Goal: Task Accomplishment & Management: Complete application form

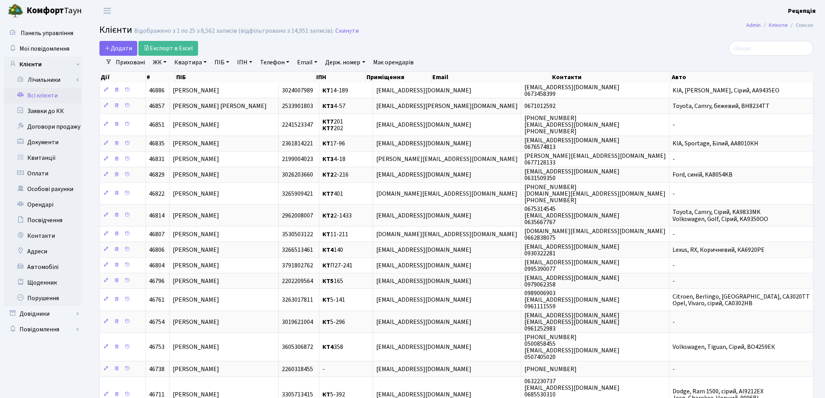
select select
select select "25"
click at [160, 64] on link "ЖК" at bounding box center [160, 62] width 20 height 13
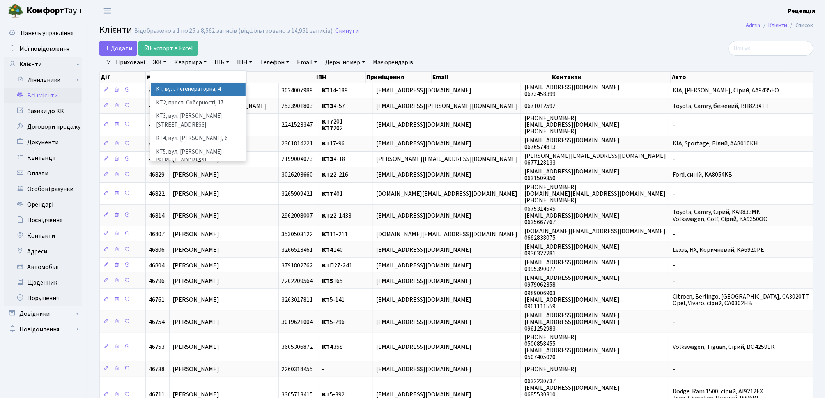
click at [438, 31] on h2 "Клієнти Відображено з 1 по 25 з 8,562 записів (відфільтровано з 14,951 записів)…" at bounding box center [456, 31] width 714 height 13
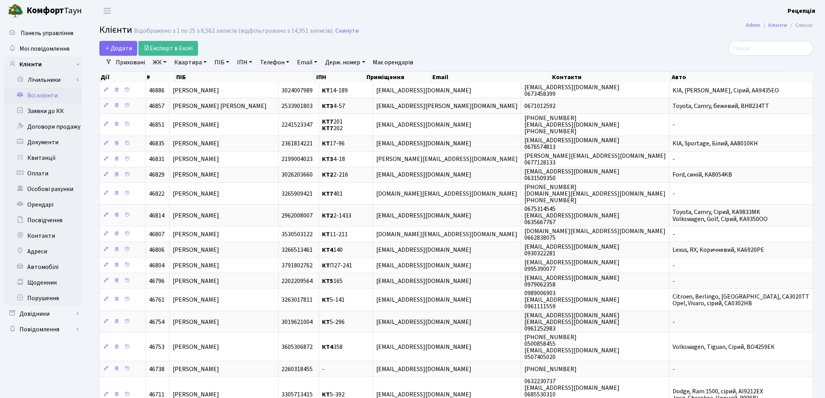
click at [164, 64] on link "ЖК" at bounding box center [160, 62] width 20 height 13
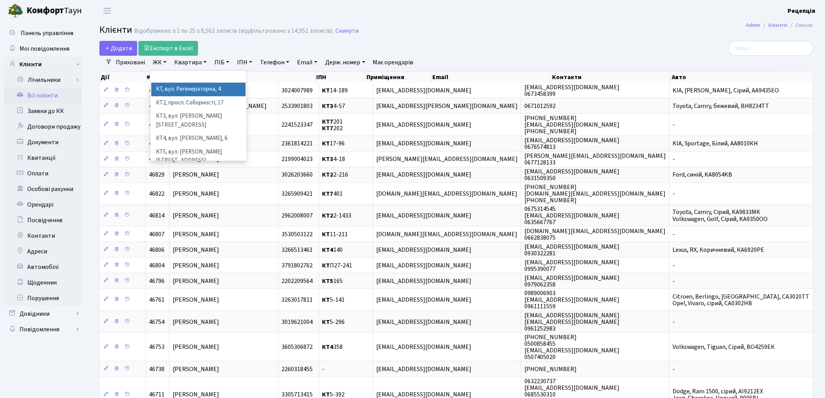
click at [179, 89] on li "КТ, вул. Регенераторна, 4" at bounding box center [198, 90] width 94 height 14
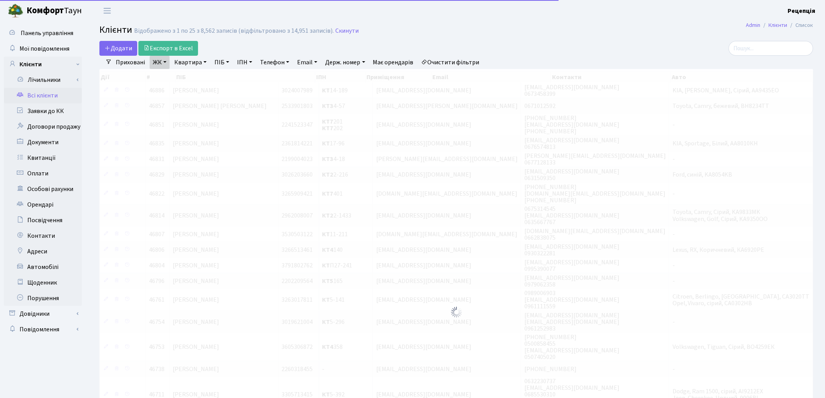
click at [191, 61] on link "Квартира" at bounding box center [190, 62] width 39 height 13
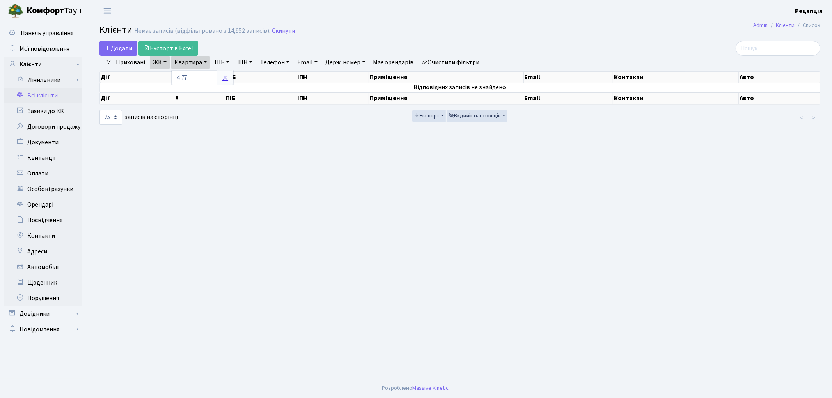
click at [230, 80] on link at bounding box center [225, 77] width 16 height 15
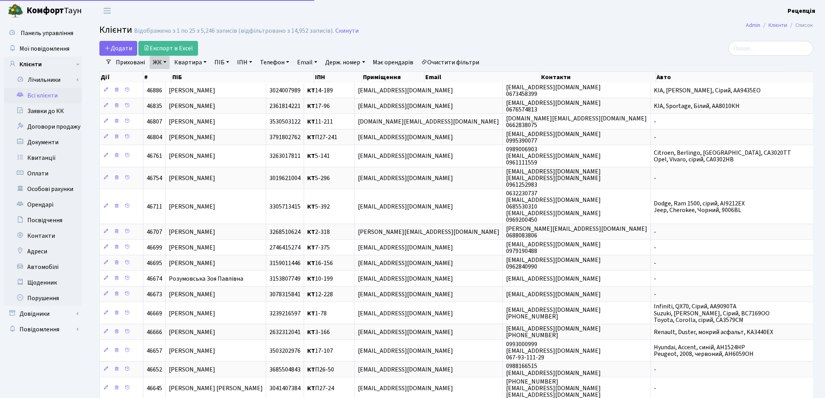
click at [448, 57] on link "Очистити фільтри" at bounding box center [450, 62] width 64 height 13
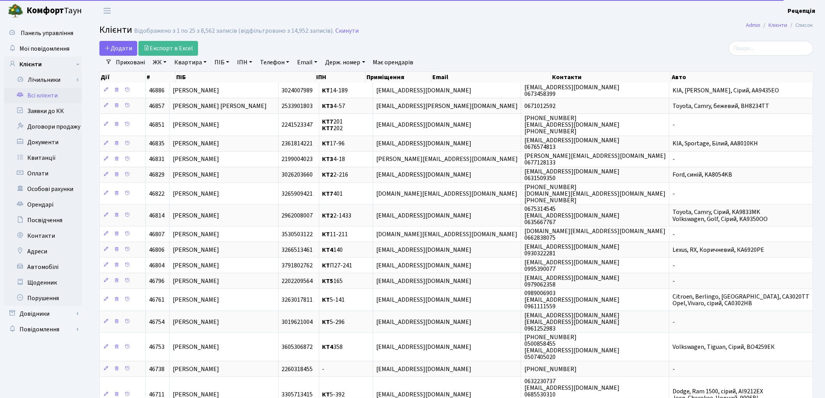
click at [153, 64] on link "ЖК" at bounding box center [160, 62] width 20 height 13
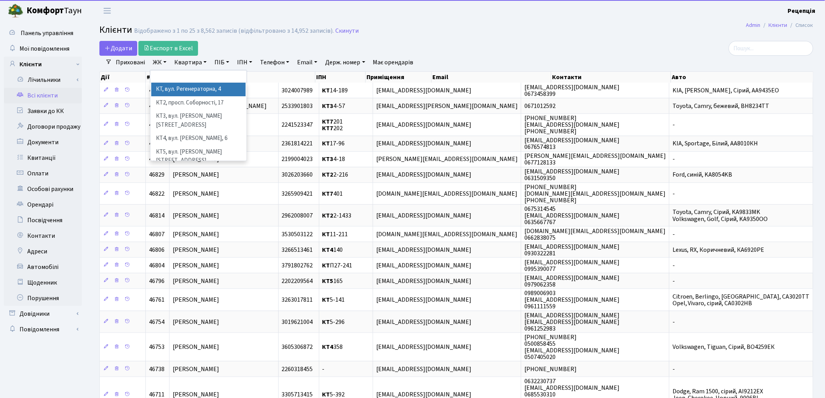
click at [171, 91] on li "КТ, вул. Регенераторна, 4" at bounding box center [198, 90] width 94 height 14
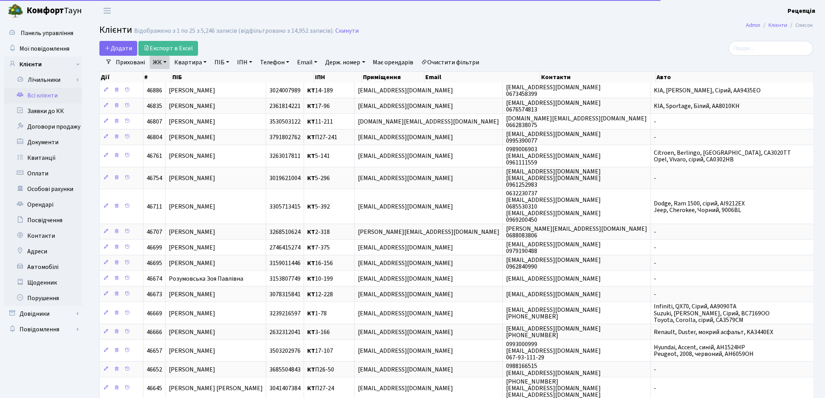
click at [188, 59] on link "Квартира" at bounding box center [190, 62] width 39 height 13
click at [193, 75] on input "text" at bounding box center [195, 77] width 46 height 15
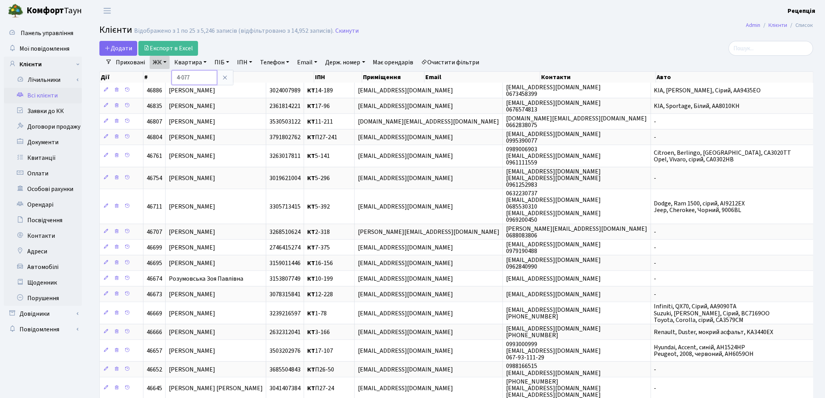
type input "4-077"
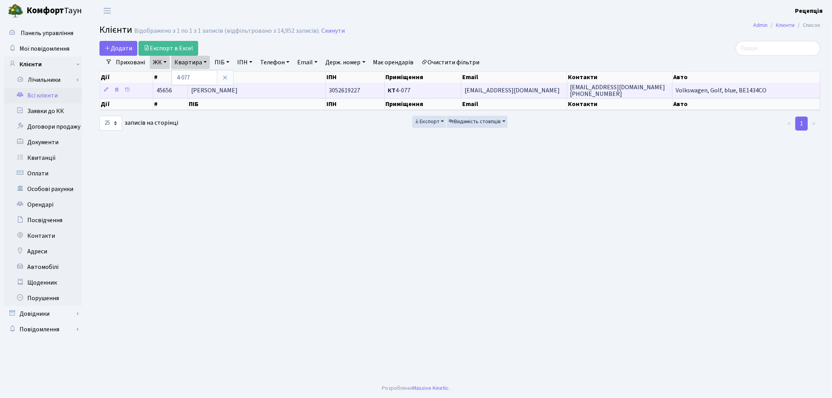
click at [282, 91] on td "Стельмахова Інна Анатоліївна" at bounding box center [257, 90] width 138 height 15
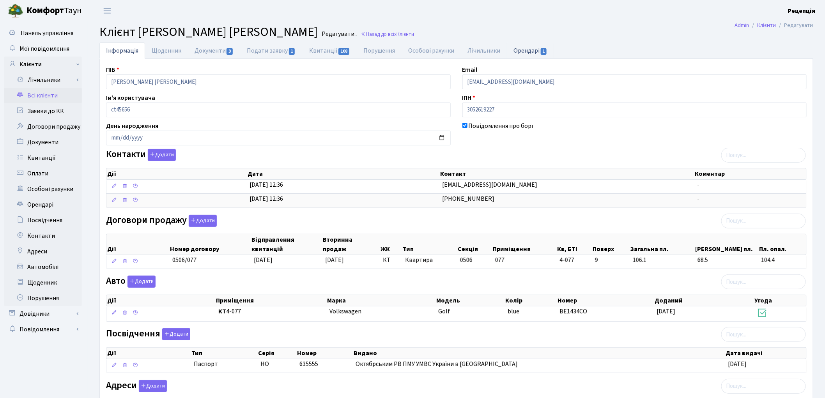
click at [532, 48] on link "Орендарі 1" at bounding box center [530, 51] width 47 height 16
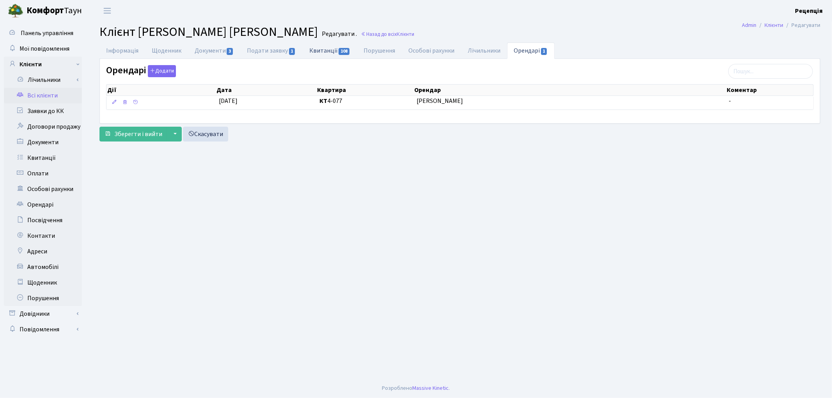
click at [331, 49] on link "Квитанції 108" at bounding box center [330, 51] width 54 height 16
select select "25"
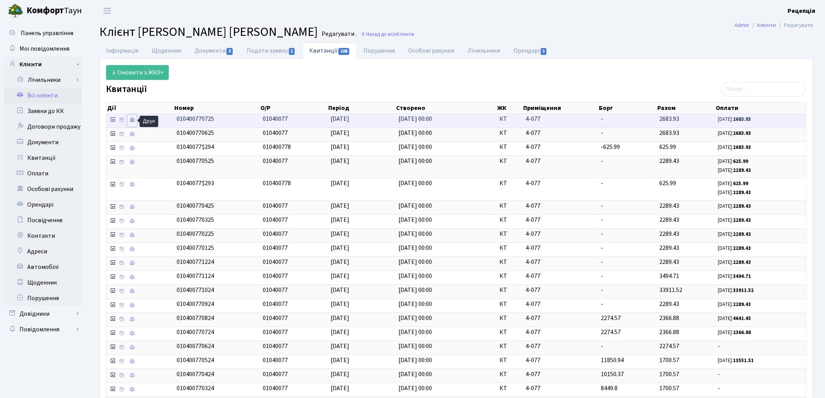
click at [132, 121] on icon at bounding box center [131, 119] width 5 height 5
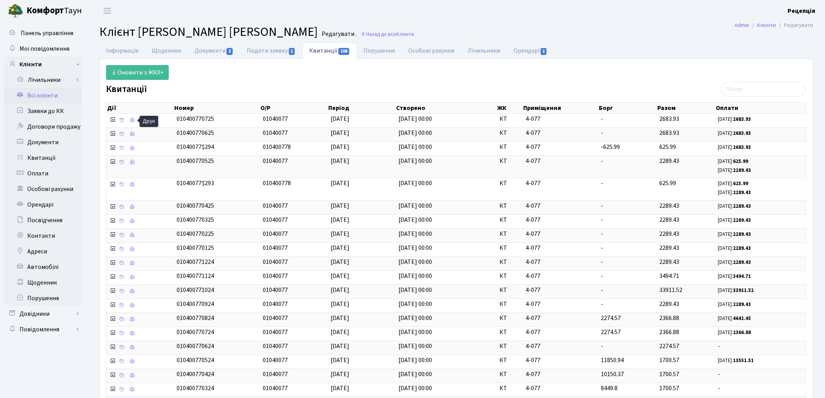
click at [50, 94] on link "Всі клієнти" at bounding box center [43, 96] width 78 height 16
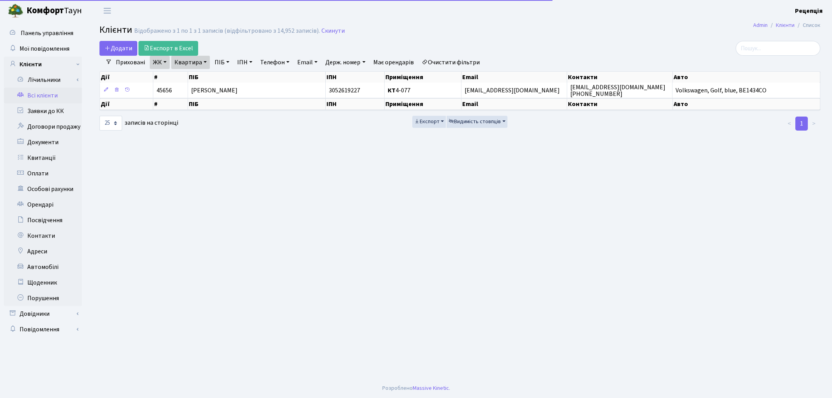
select select "25"
click at [446, 61] on link "Очистити фільтри" at bounding box center [450, 62] width 64 height 13
select select
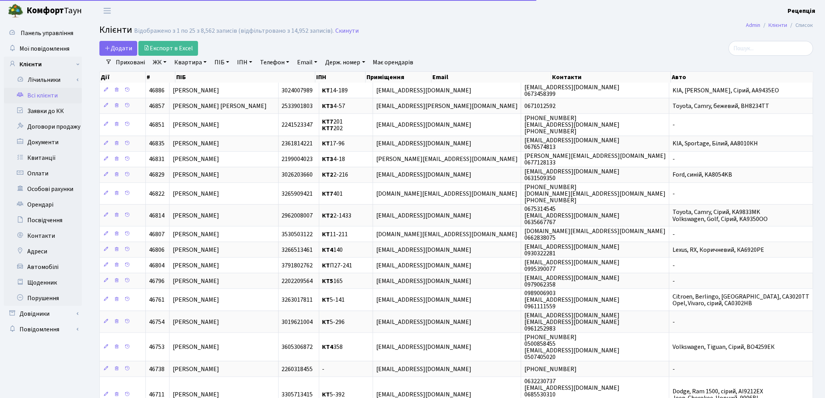
click at [159, 61] on link "ЖК" at bounding box center [160, 62] width 20 height 13
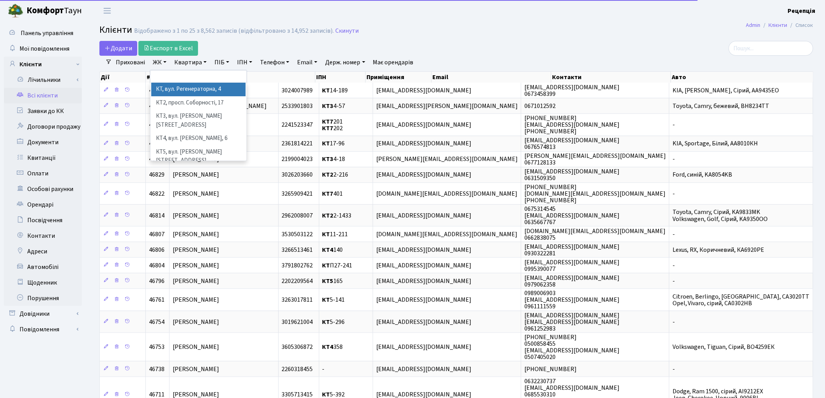
click at [173, 91] on li "КТ, вул. Регенераторна, 4" at bounding box center [198, 90] width 94 height 14
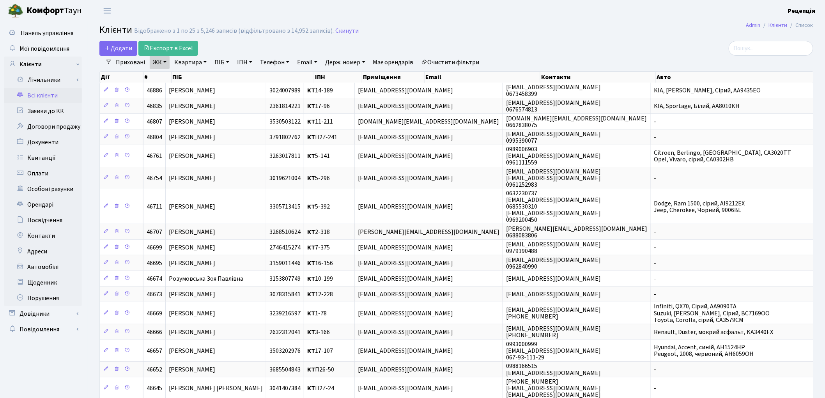
click at [197, 57] on link "Квартира" at bounding box center [190, 62] width 39 height 13
type input "7-347"
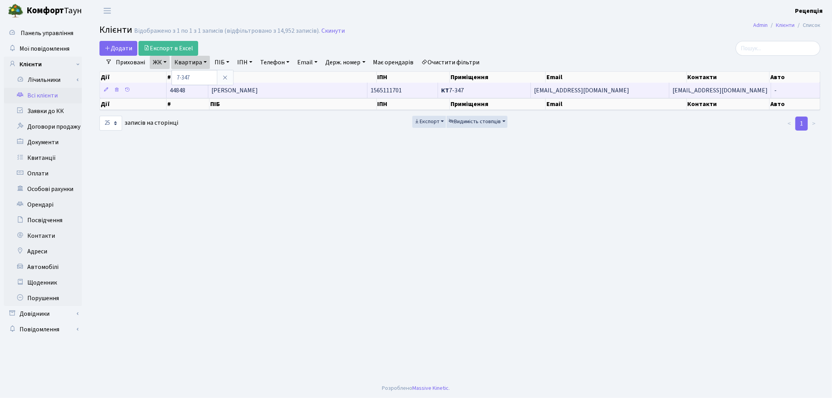
click at [258, 88] on span "Воробйова Тетяна Василівна" at bounding box center [234, 90] width 46 height 9
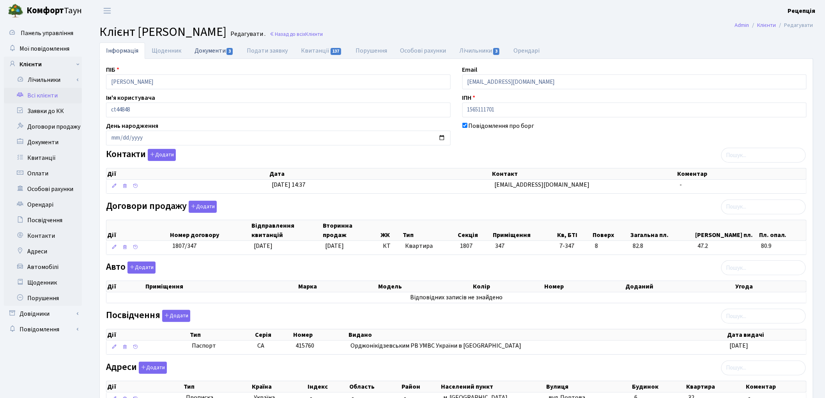
click at [202, 52] on link "Документи 3" at bounding box center [214, 51] width 52 height 16
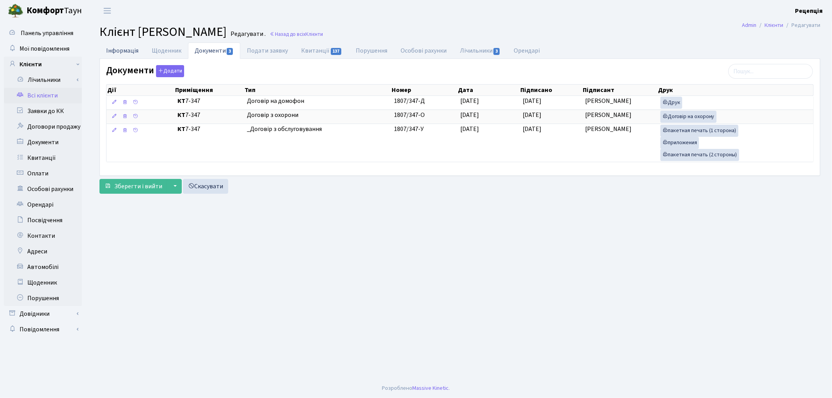
click at [114, 55] on link "Інформація" at bounding box center [122, 51] width 46 height 16
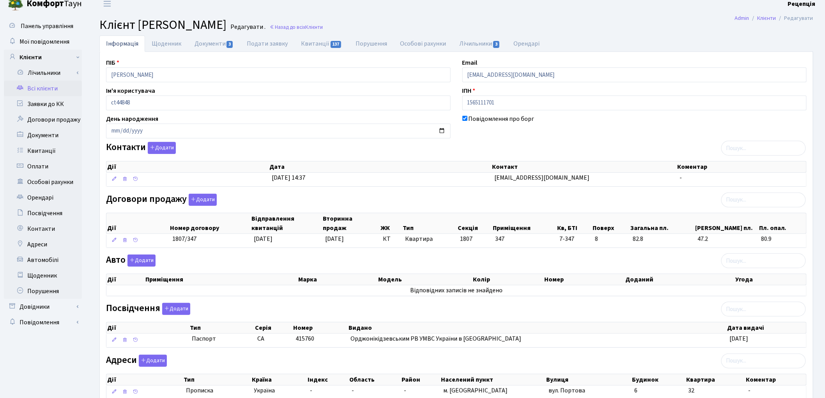
scroll to position [64, 0]
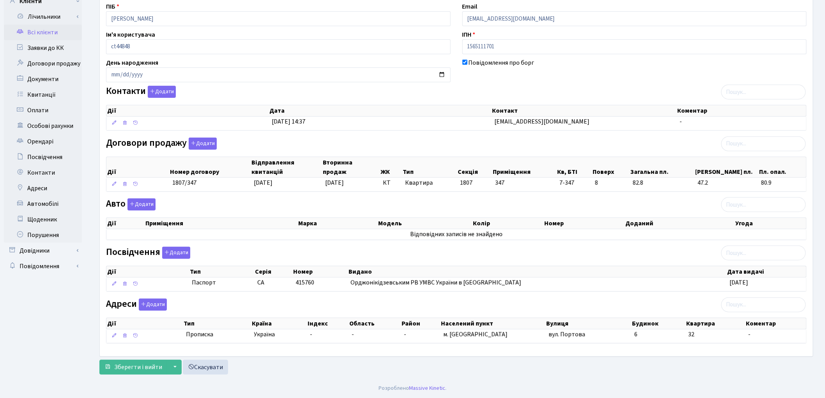
click at [44, 32] on link "Всі клієнти" at bounding box center [43, 33] width 78 height 16
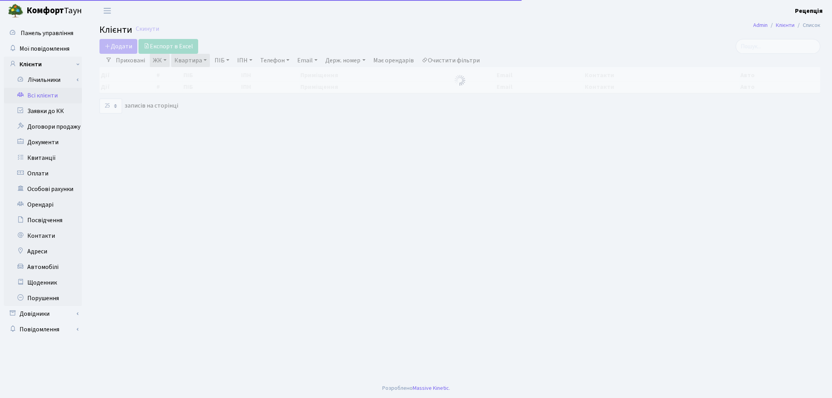
select select "25"
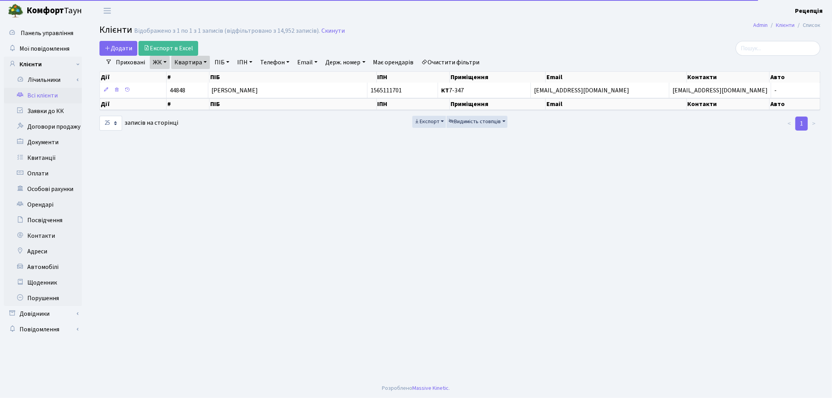
drag, startPoint x: 459, startPoint y: 61, endPoint x: 458, endPoint y: 53, distance: 8.3
click at [459, 61] on link "Очистити фільтри" at bounding box center [450, 62] width 64 height 13
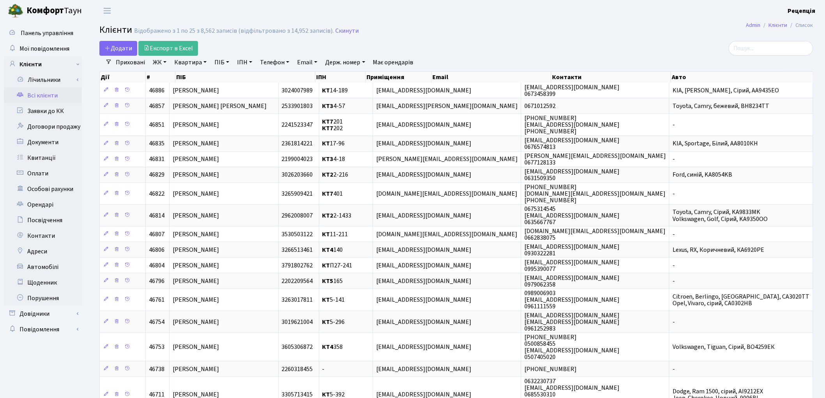
click at [160, 60] on link "ЖК" at bounding box center [160, 62] width 20 height 13
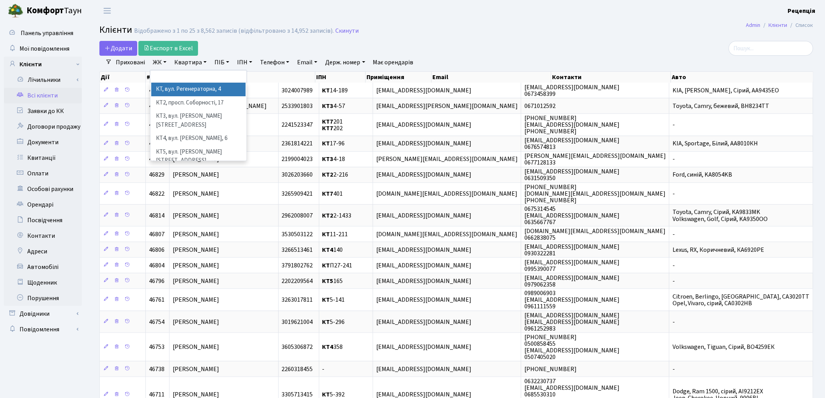
click at [174, 86] on li "КТ, вул. Регенераторна, 4" at bounding box center [198, 90] width 94 height 14
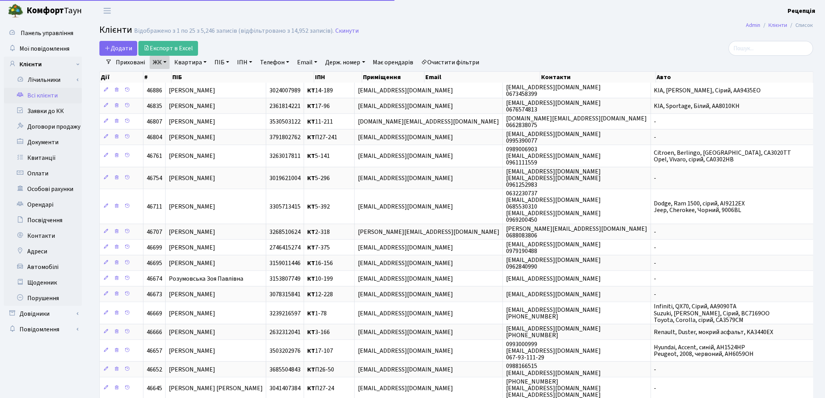
click at [193, 59] on link "Квартира" at bounding box center [190, 62] width 39 height 13
type input "10-257"
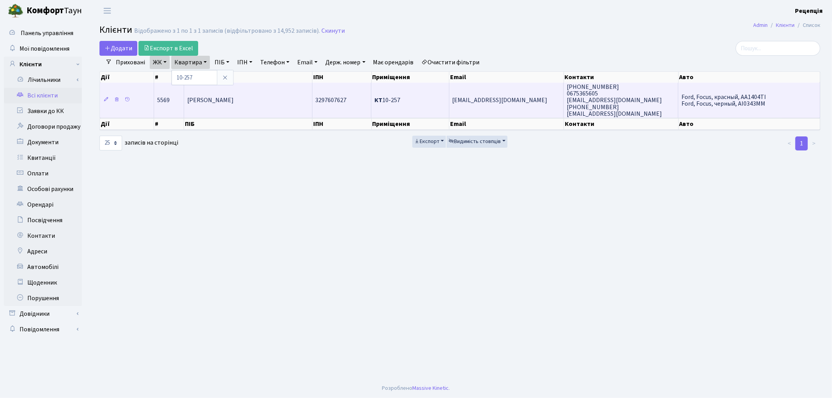
click at [234, 102] on span "[PERSON_NAME]" at bounding box center [210, 100] width 46 height 9
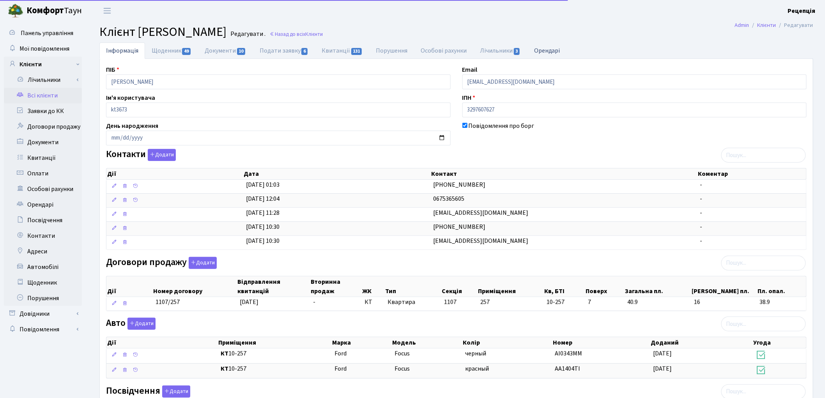
click at [556, 51] on link "Орендарі" at bounding box center [547, 51] width 39 height 16
select select "25"
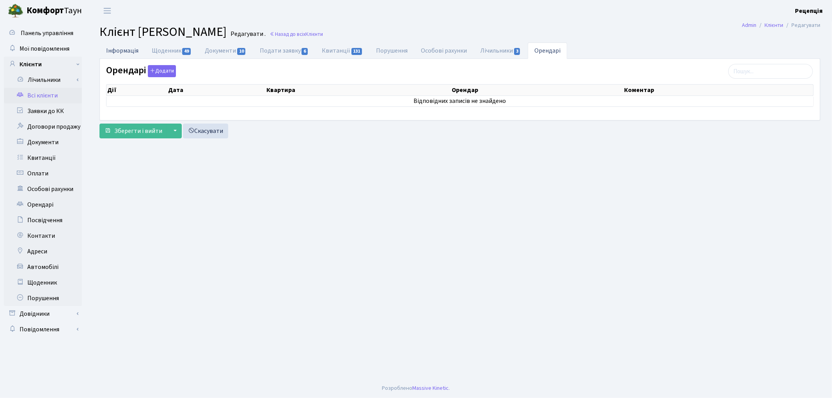
click at [114, 51] on link "Інформація" at bounding box center [122, 51] width 46 height 16
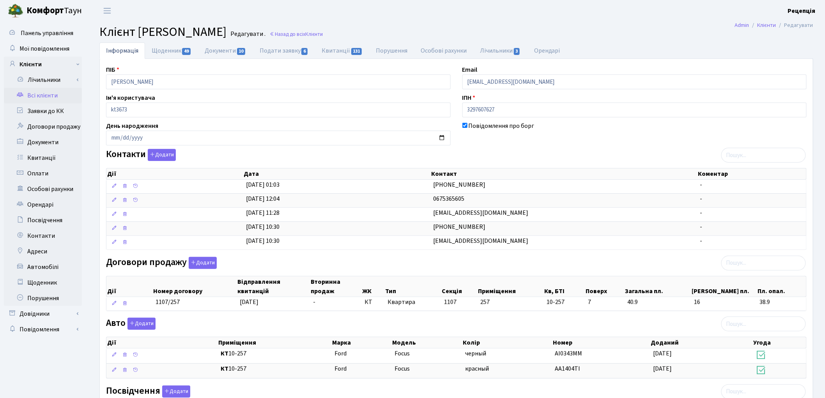
click at [43, 94] on link "Всі клієнти" at bounding box center [43, 96] width 78 height 16
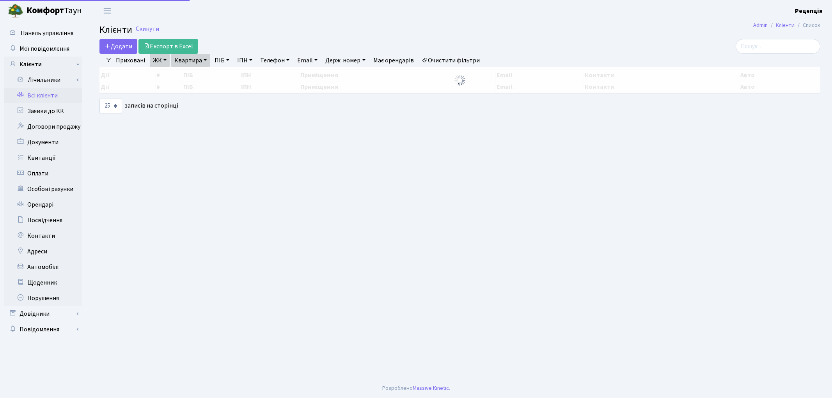
select select "25"
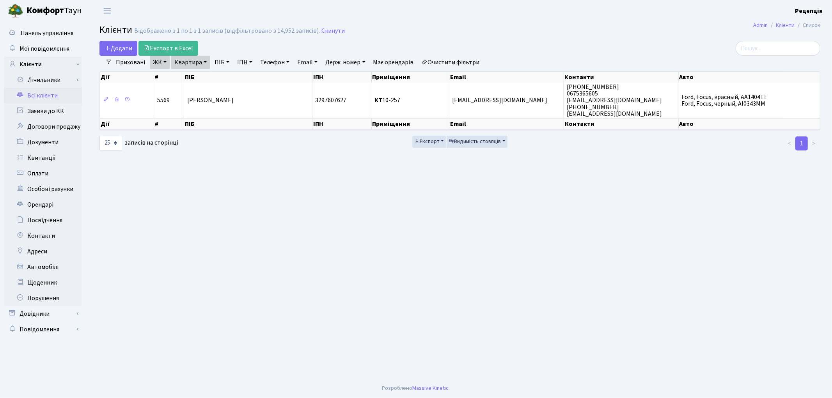
click at [455, 58] on link "Очистити фільтри" at bounding box center [450, 62] width 64 height 13
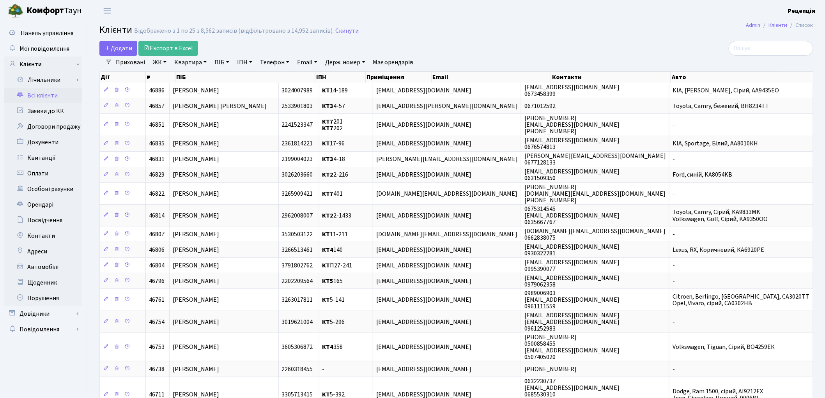
click at [219, 63] on link "ПІБ" at bounding box center [221, 62] width 21 height 13
click at [227, 75] on input "text" at bounding box center [235, 77] width 46 height 15
type input "росік"
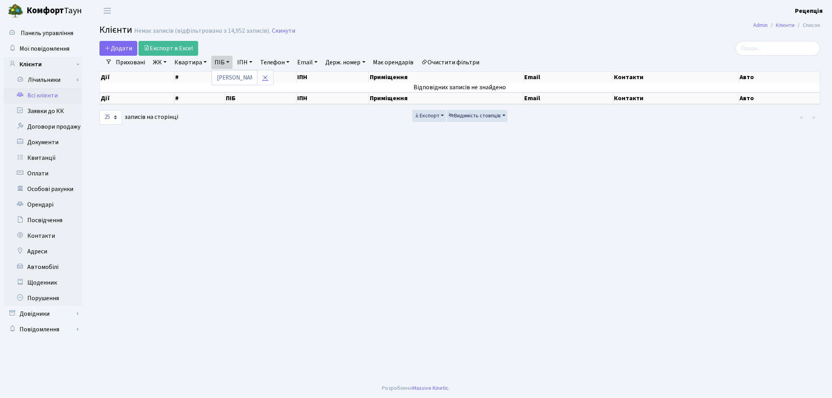
click at [267, 79] on icon at bounding box center [265, 77] width 6 height 6
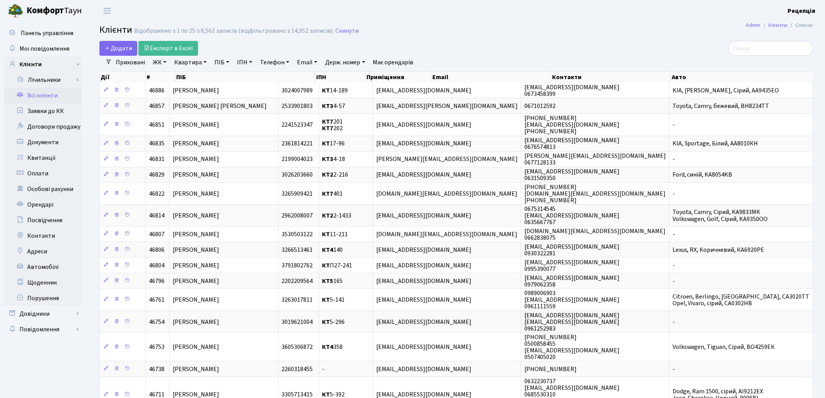
click at [164, 65] on link "ЖК" at bounding box center [160, 62] width 20 height 13
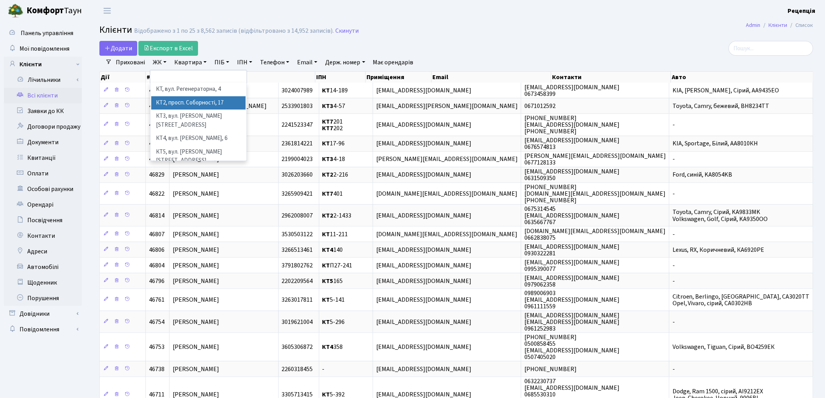
click at [221, 102] on li "КТ2, просп. Соборності, 17" at bounding box center [198, 103] width 94 height 14
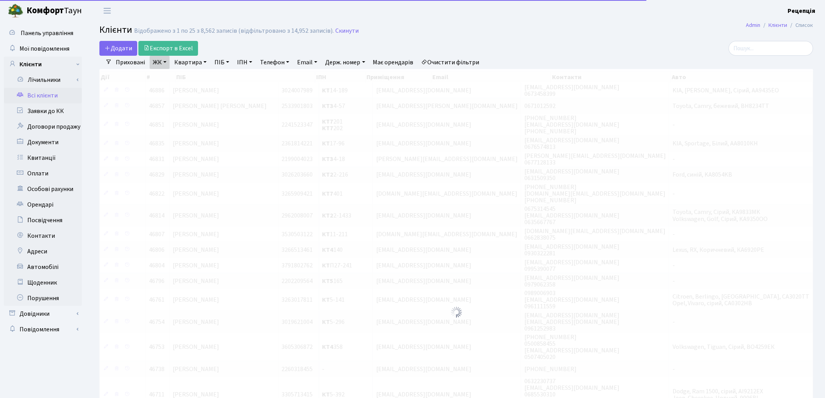
click at [190, 62] on link "Квартира" at bounding box center [190, 62] width 39 height 13
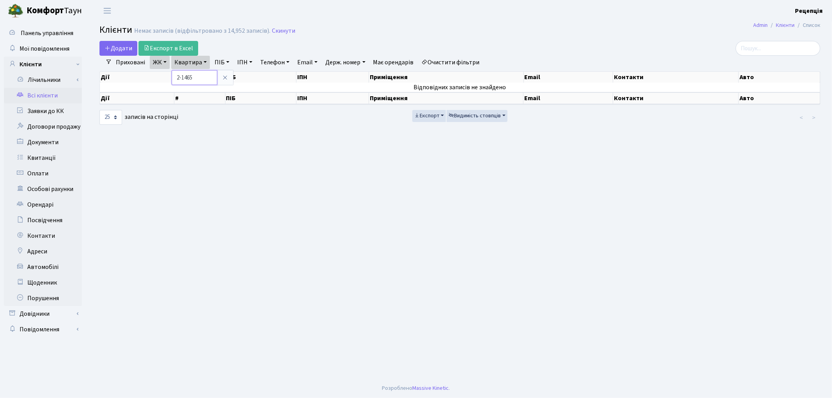
type input "2-1465"
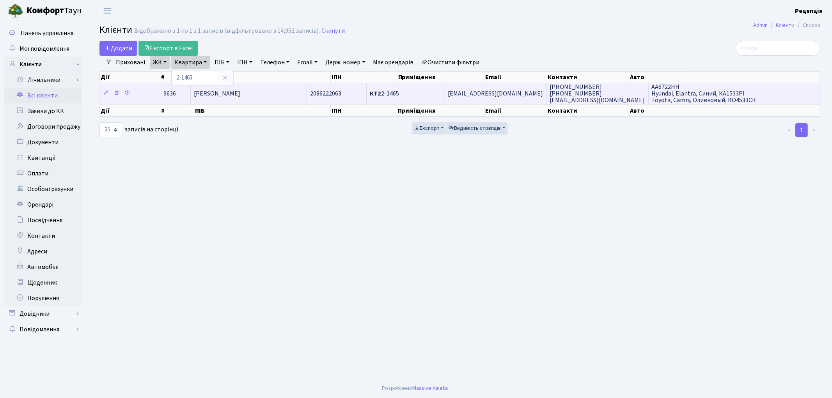
click at [227, 91] on span "Красікова Алла Василівна" at bounding box center [217, 93] width 46 height 9
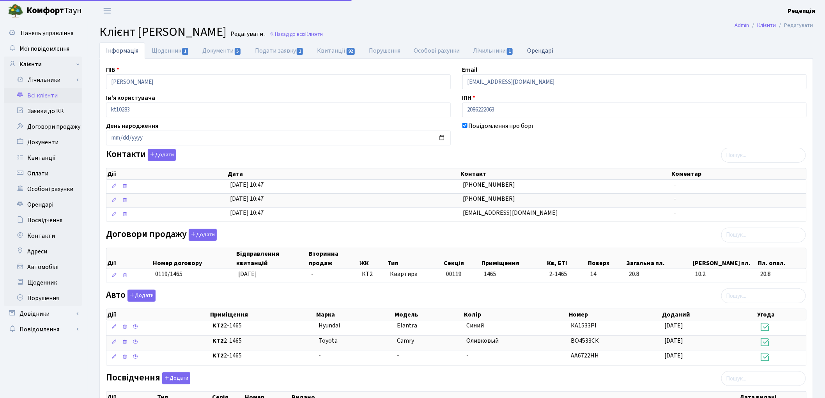
click at [539, 50] on link "Орендарі" at bounding box center [540, 51] width 39 height 16
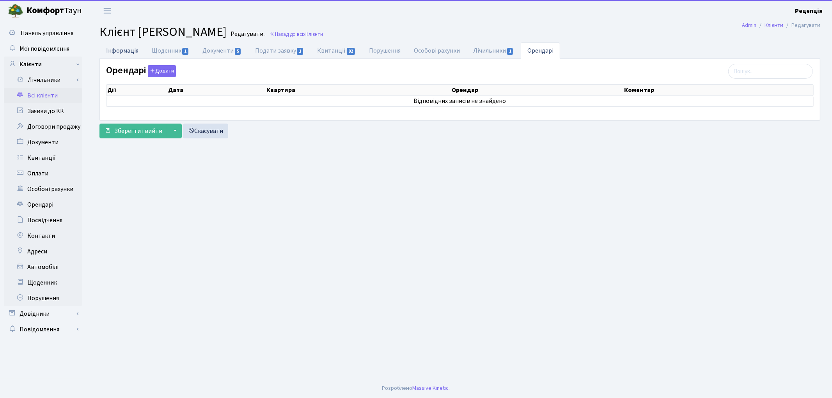
click at [141, 53] on link "Інформація" at bounding box center [122, 51] width 46 height 16
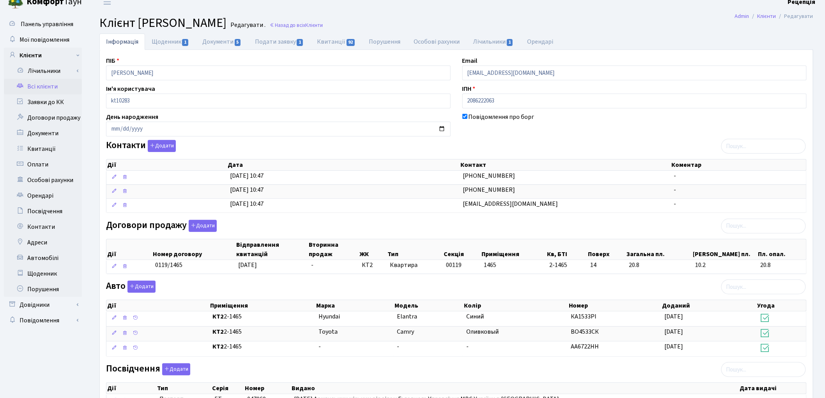
scroll to position [3, 0]
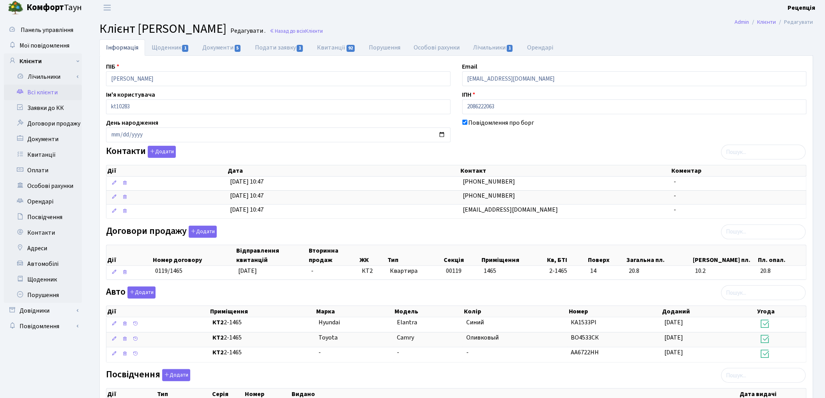
click at [50, 92] on link "Всі клієнти" at bounding box center [43, 93] width 78 height 16
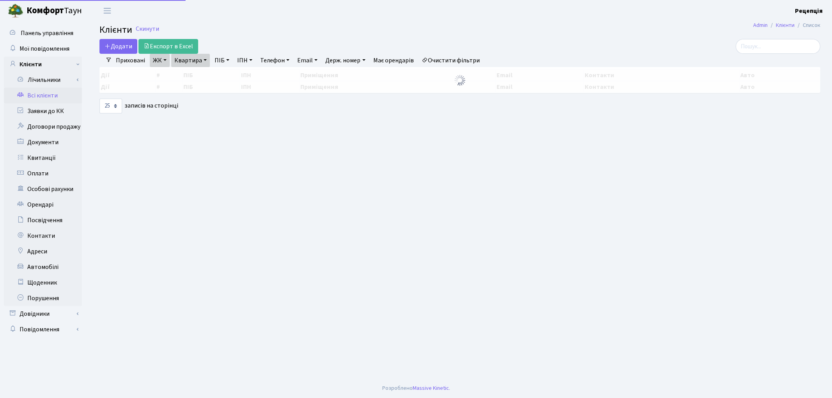
select select "25"
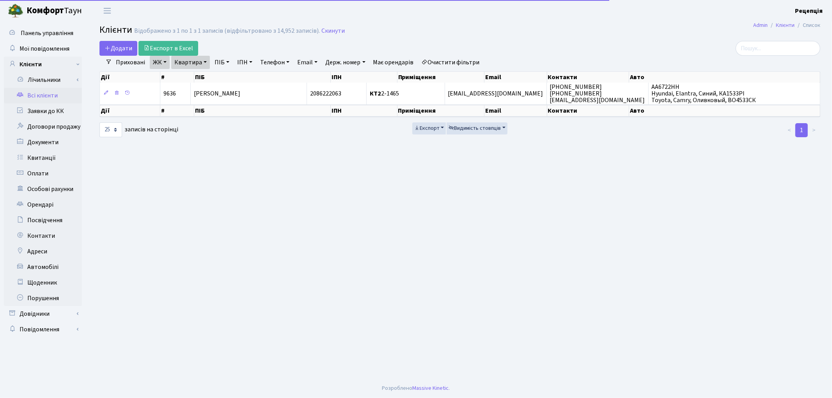
click at [463, 60] on link "Очистити фільтри" at bounding box center [450, 62] width 64 height 13
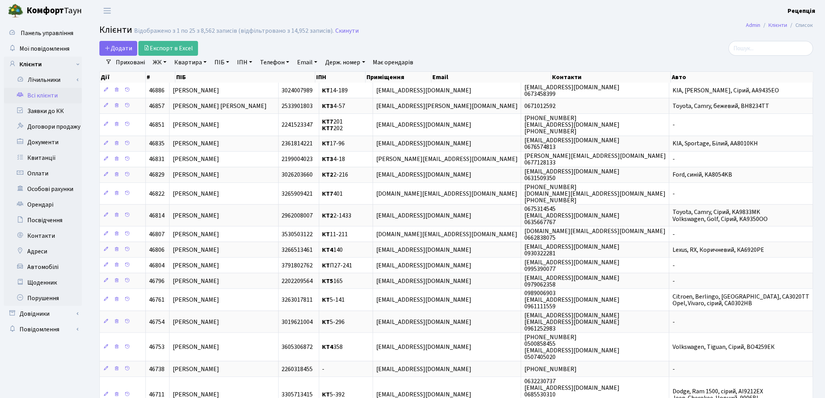
click at [158, 61] on link "ЖК" at bounding box center [160, 62] width 20 height 13
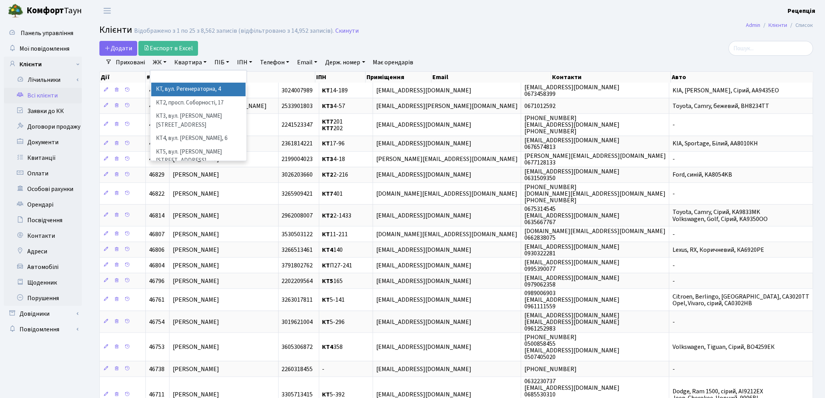
click at [163, 58] on link "ЖК" at bounding box center [160, 62] width 20 height 13
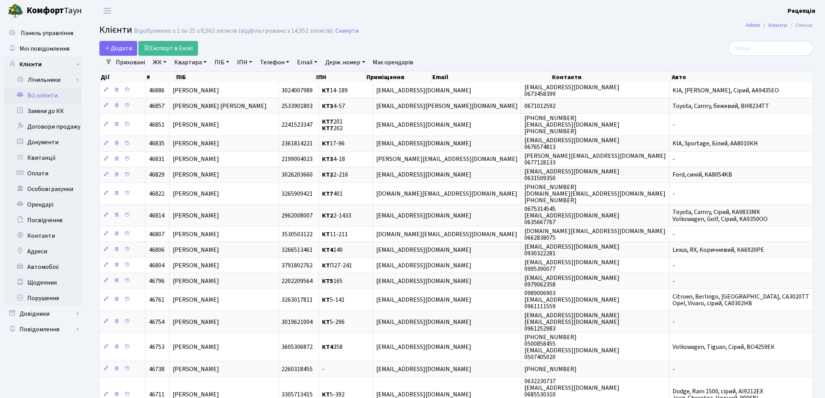
click at [162, 61] on link "ЖК" at bounding box center [160, 62] width 20 height 13
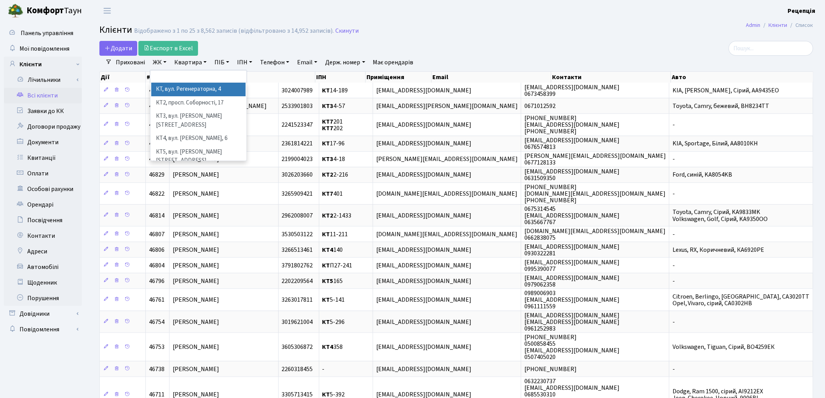
click at [183, 92] on li "КТ, вул. Регенераторна, 4" at bounding box center [198, 90] width 94 height 14
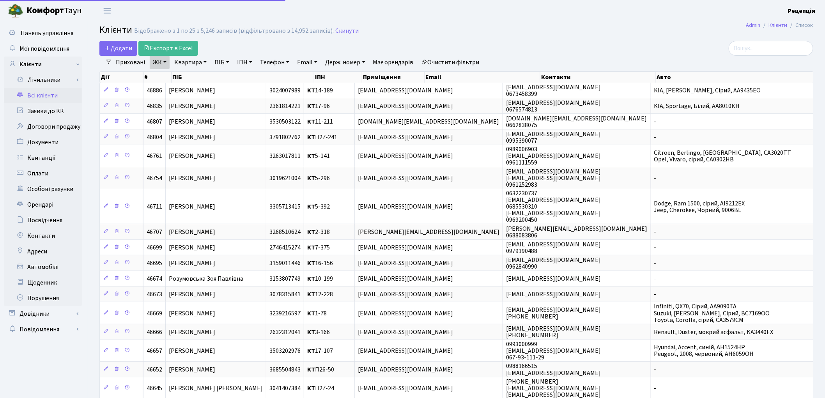
click at [202, 61] on link "Квартира" at bounding box center [190, 62] width 39 height 13
type input "7-375"
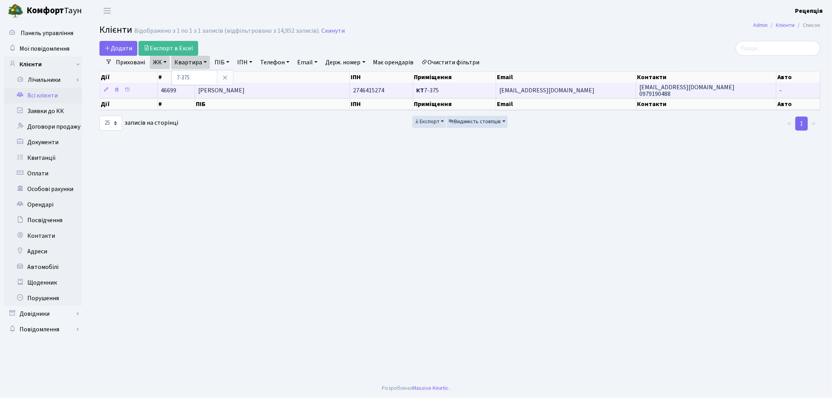
click at [245, 89] on span "[PERSON_NAME]" at bounding box center [221, 90] width 46 height 9
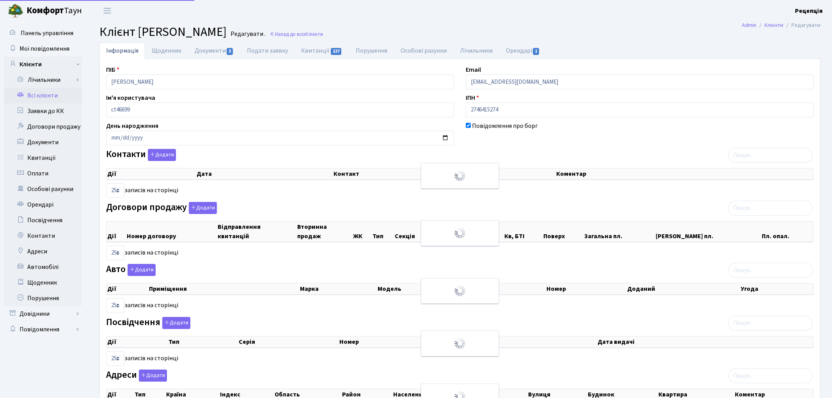
select select "25"
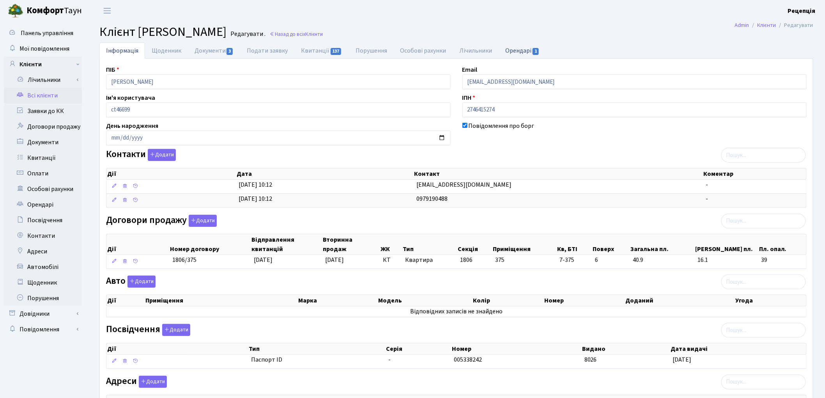
click at [521, 45] on link "Орендарі 1" at bounding box center [522, 51] width 47 height 16
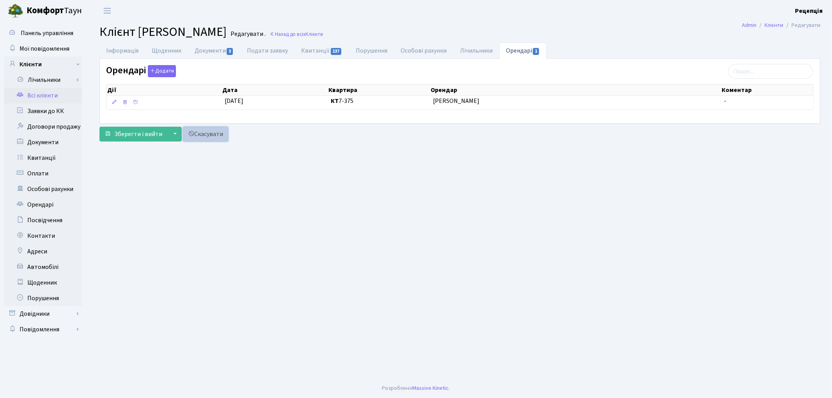
click at [218, 130] on link "Скасувати" at bounding box center [205, 134] width 45 height 15
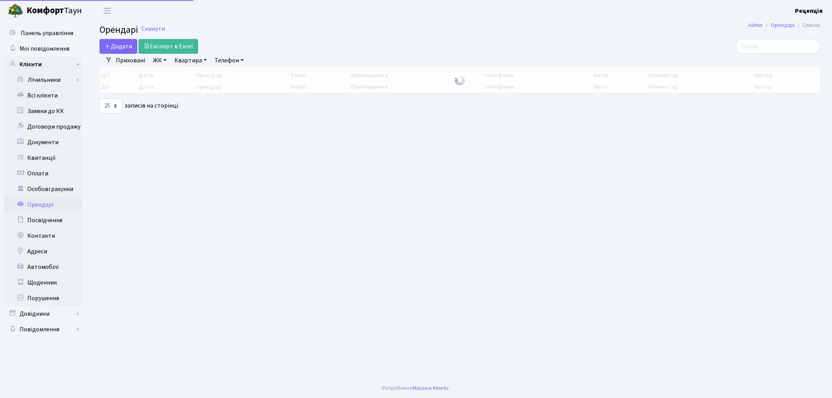
select select "25"
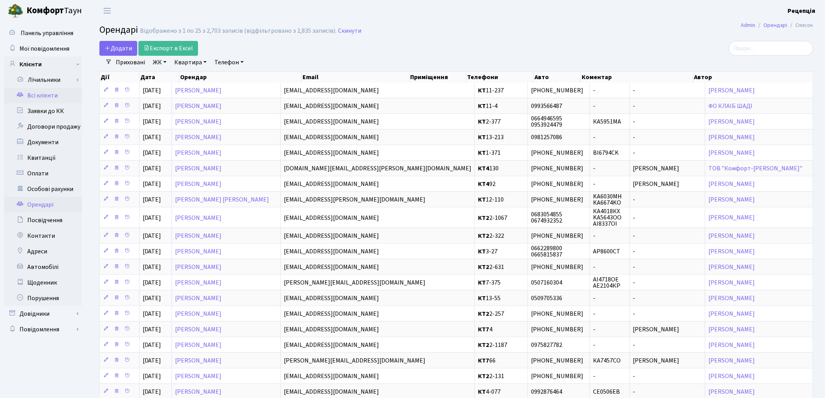
click at [36, 96] on link "Всі клієнти" at bounding box center [43, 96] width 78 height 16
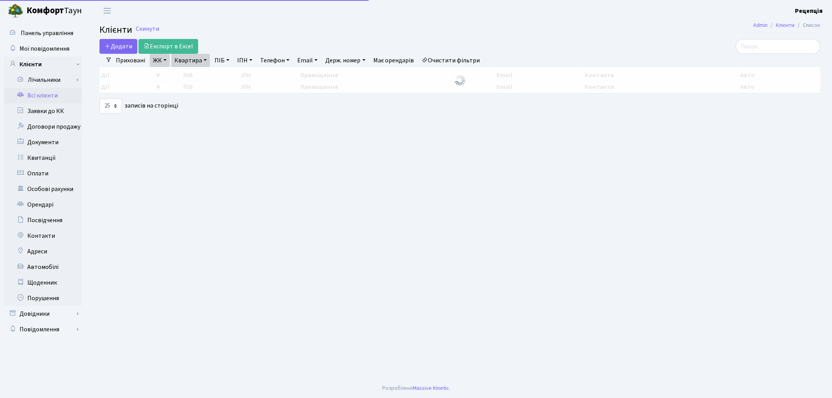
select select "25"
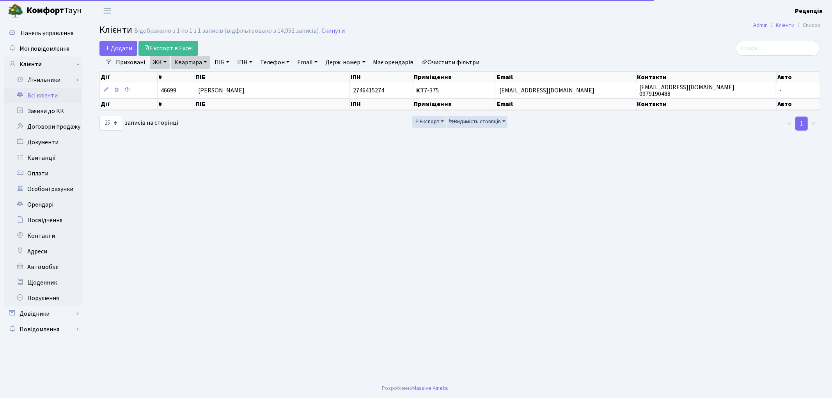
click at [466, 57] on link "Очистити фільтри" at bounding box center [450, 62] width 64 height 13
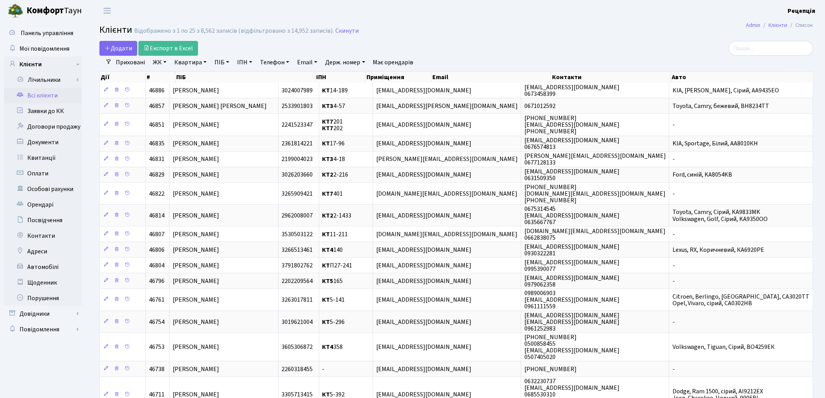
click at [204, 62] on link "Квартира" at bounding box center [190, 62] width 39 height 13
type input "П10-107"
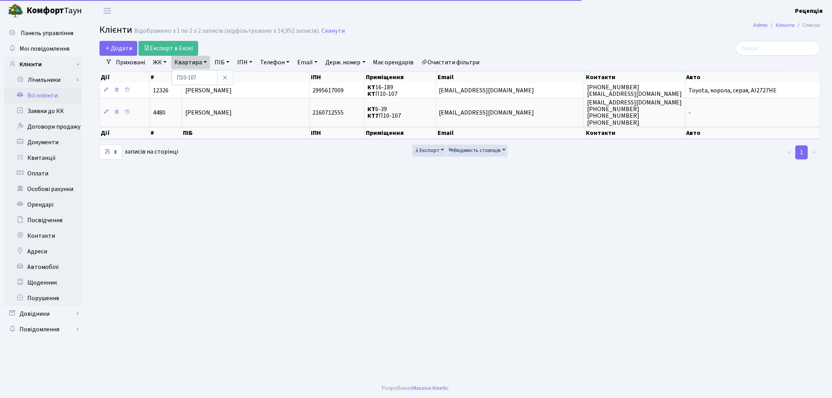
click at [163, 66] on link "ЖК" at bounding box center [160, 62] width 20 height 13
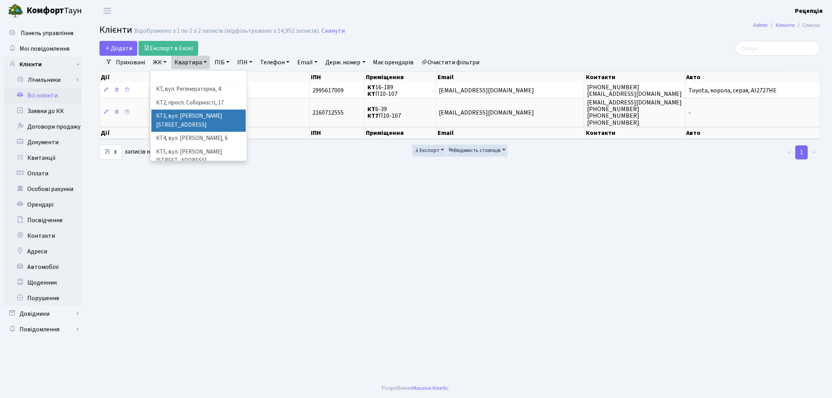
scroll to position [16, 0]
click at [223, 165] on li "КТ7, вул. [PERSON_NAME][STREET_ADDRESS]" at bounding box center [198, 176] width 94 height 22
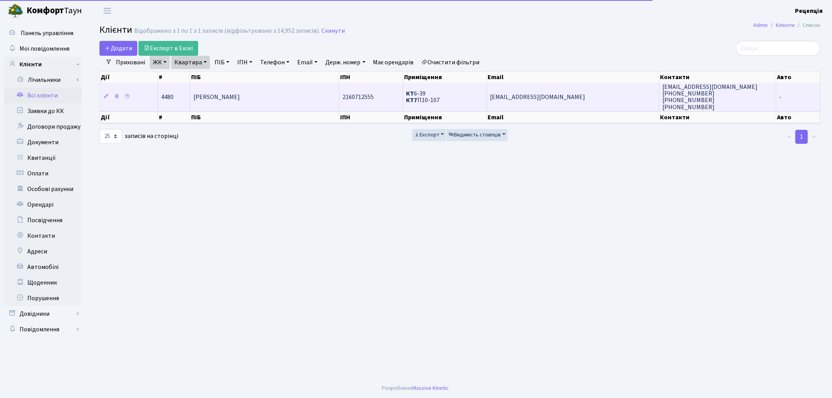
click at [240, 94] on span "Касьян Валерій Миколайович" at bounding box center [216, 97] width 46 height 9
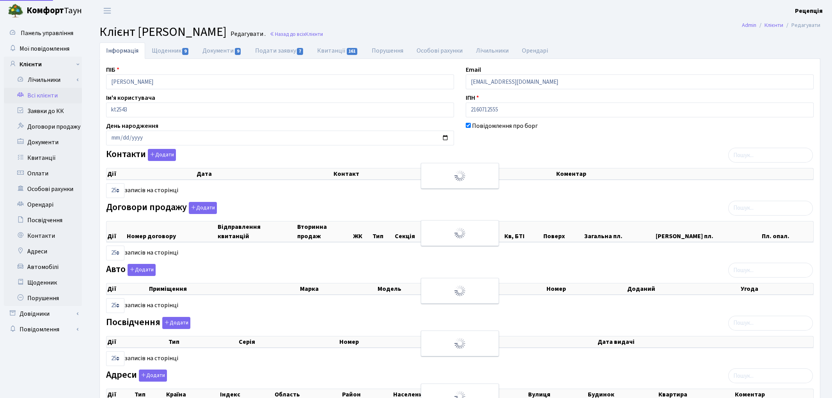
select select "25"
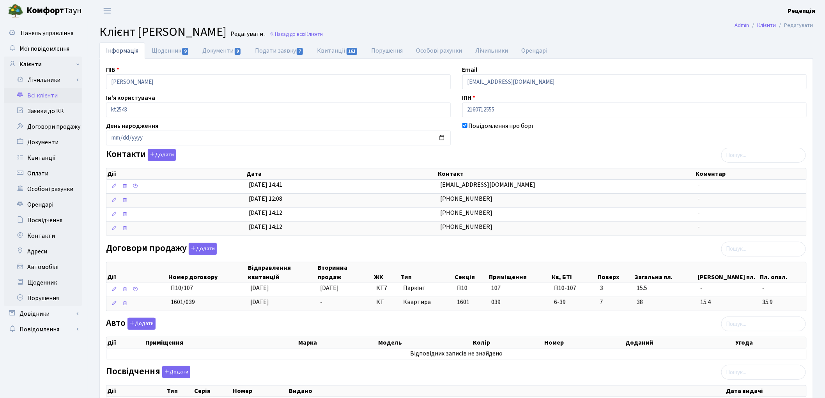
click at [59, 95] on link "Всі клієнти" at bounding box center [43, 96] width 78 height 16
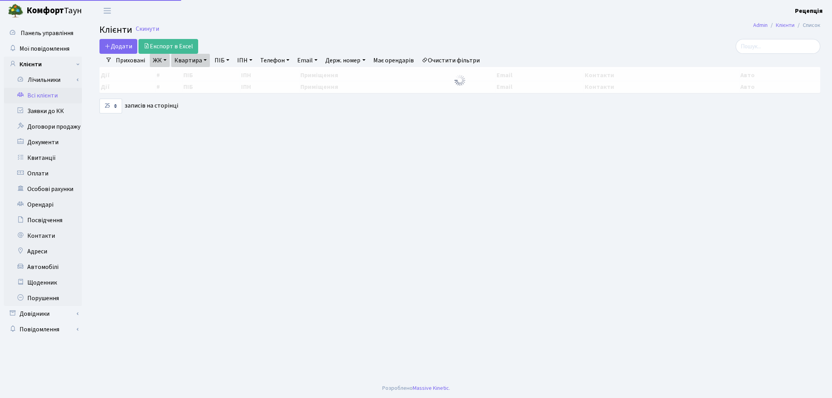
select select "25"
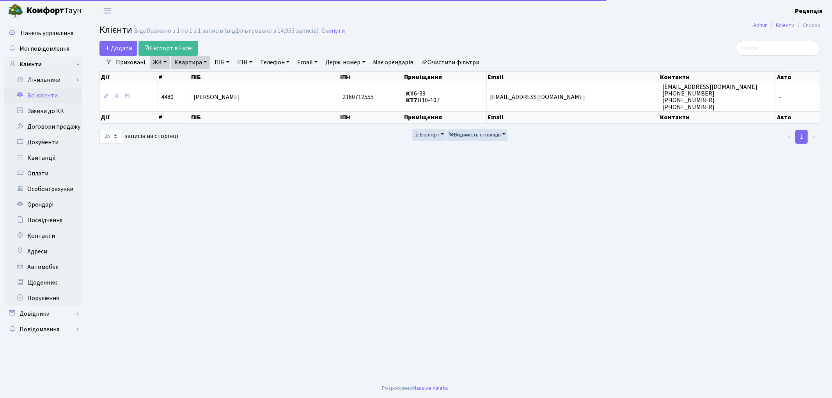
click at [445, 59] on link "Очистити фільтри" at bounding box center [450, 62] width 64 height 13
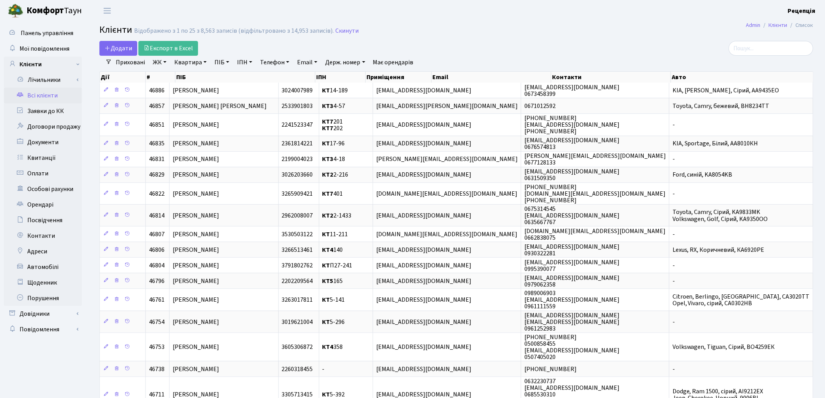
click at [161, 64] on link "ЖК" at bounding box center [160, 62] width 20 height 13
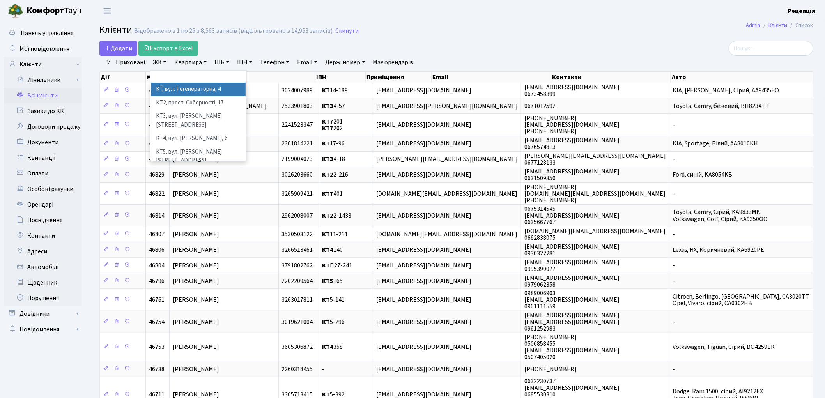
click at [161, 64] on link "ЖК" at bounding box center [160, 62] width 20 height 13
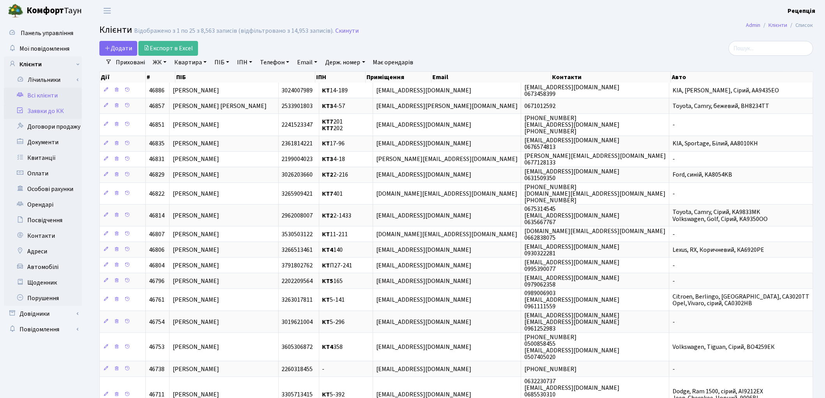
click at [40, 108] on link "Заявки до КК" at bounding box center [43, 111] width 78 height 16
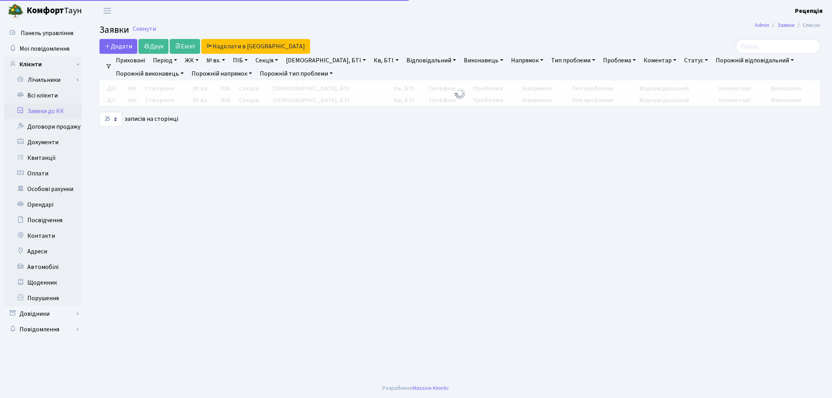
select select "25"
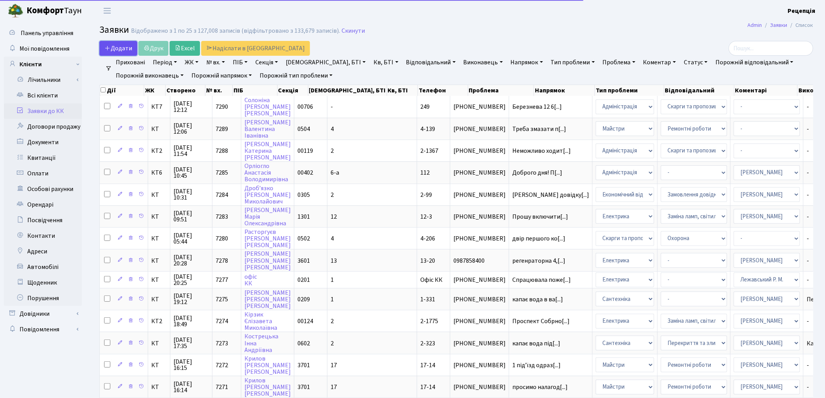
click at [122, 48] on span "Додати" at bounding box center [119, 48] width 28 height 9
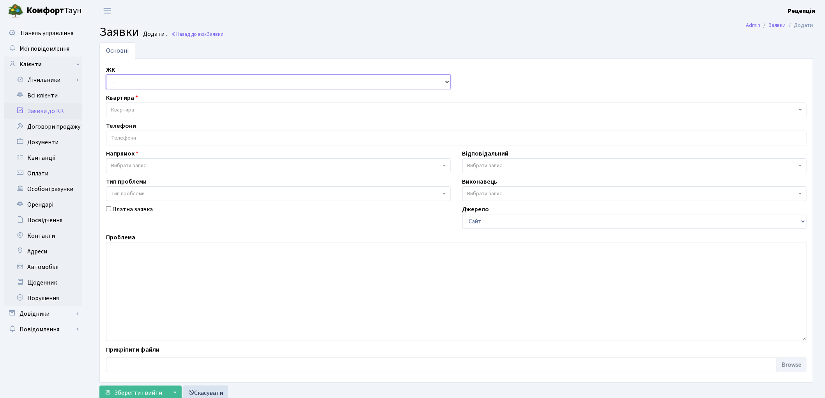
click at [125, 80] on select "- КТ, вул. Регенераторна, 4 КТ2, просп. [STREET_ADDRESS] [STREET_ADDRESS] [PERS…" at bounding box center [278, 81] width 345 height 15
select select "295"
click at [106, 74] on select "- КТ, вул. Регенераторна, 4 КТ2, просп. [STREET_ADDRESS] [STREET_ADDRESS] [PERS…" at bounding box center [278, 81] width 345 height 15
select select
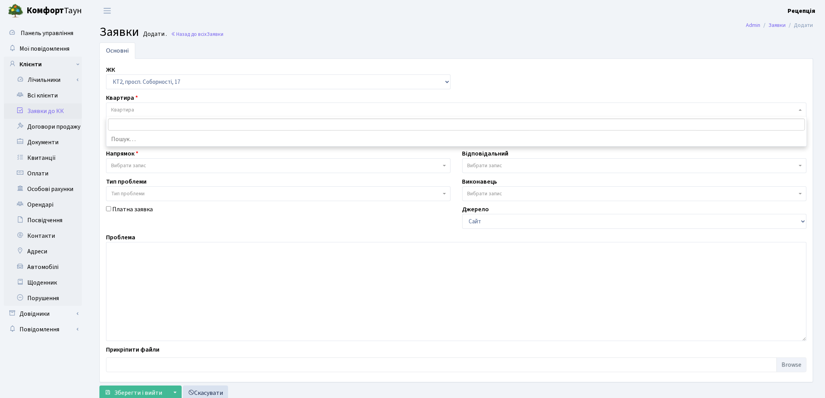
click at [139, 103] on span "Квартира" at bounding box center [456, 110] width 701 height 15
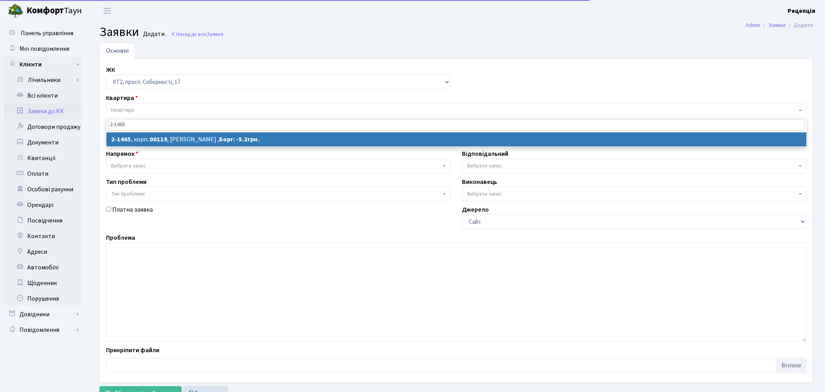
type input "2-1465"
select select
select select "13080"
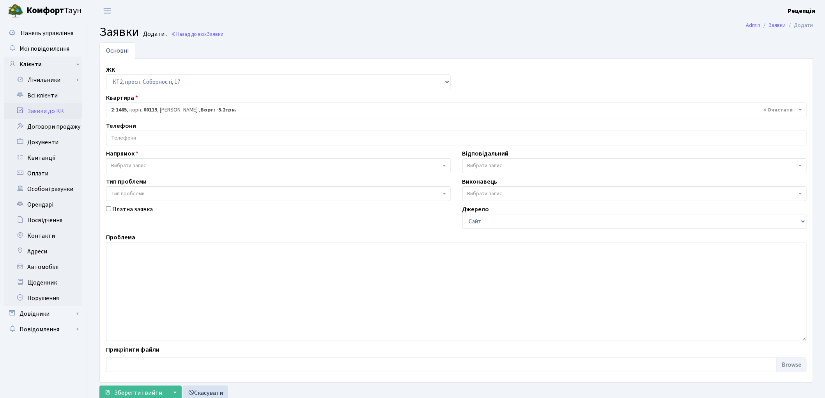
click at [130, 144] on input "search" at bounding box center [456, 138] width 700 height 14
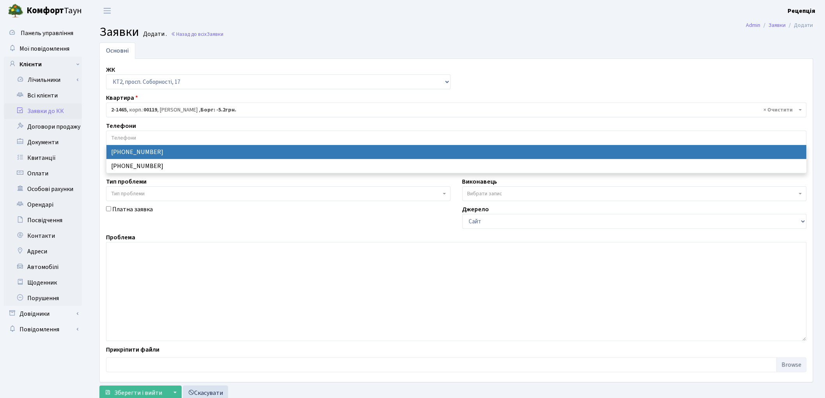
select select "28589"
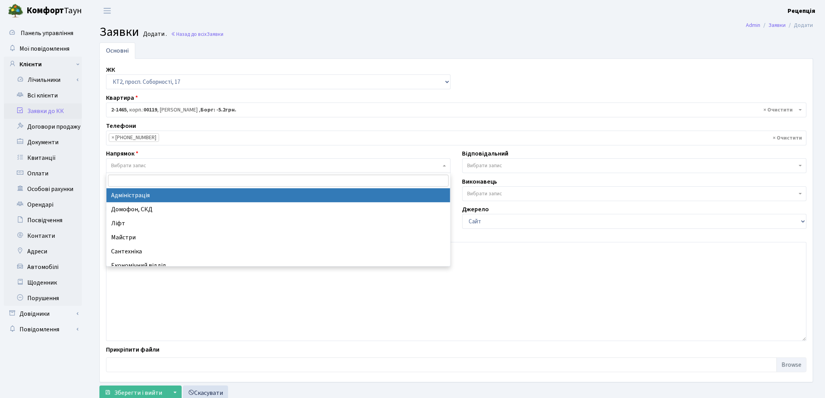
click at [137, 167] on span "Вибрати запис" at bounding box center [128, 166] width 35 height 8
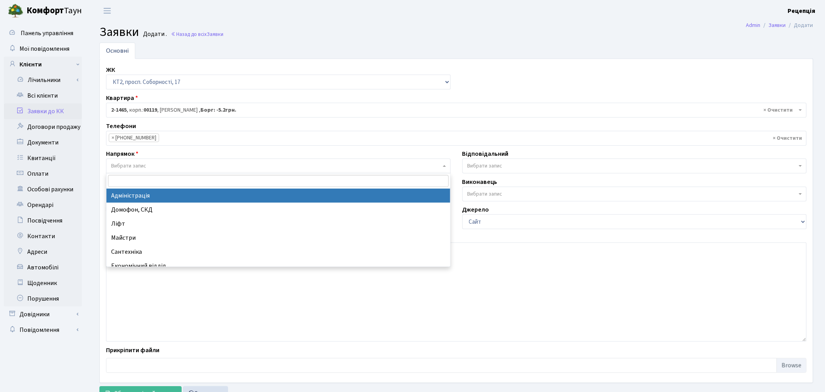
select select "5"
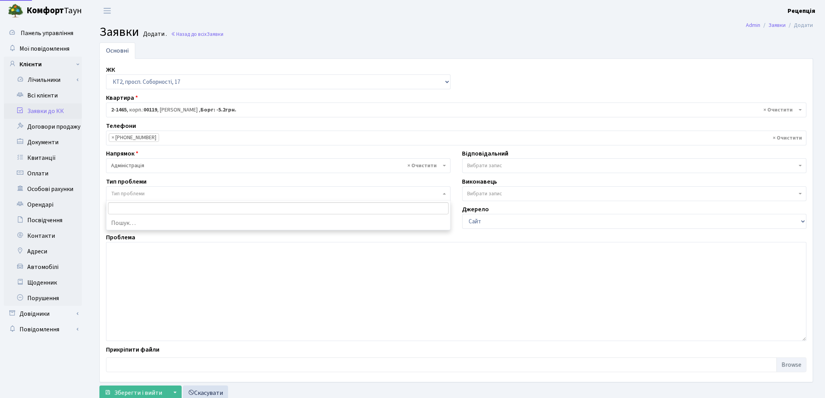
click at [141, 191] on span "Тип проблеми" at bounding box center [128, 194] width 34 height 8
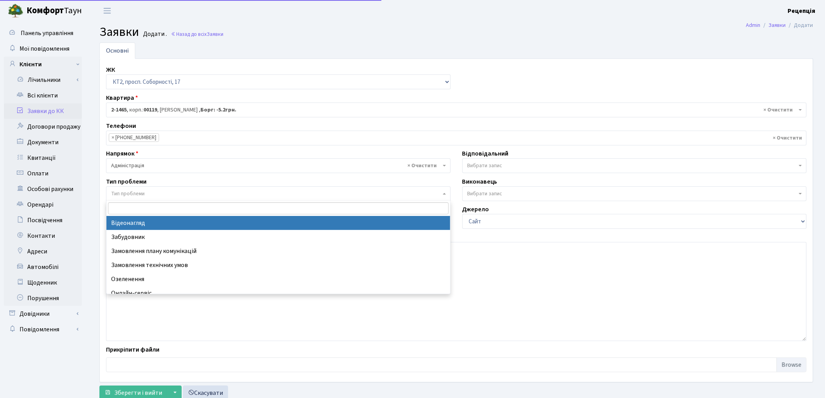
select select "45"
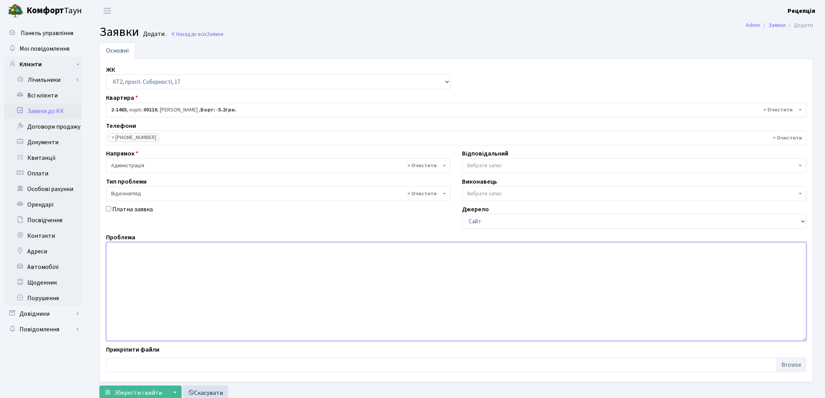
click at [152, 262] on textarea at bounding box center [456, 291] width 701 height 99
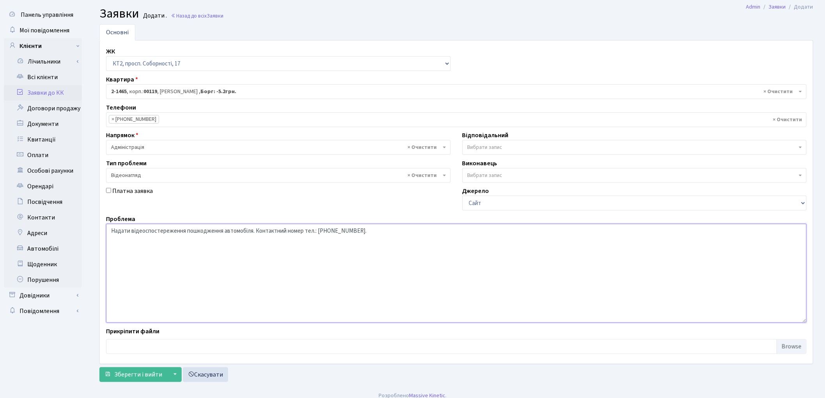
scroll to position [26, 0]
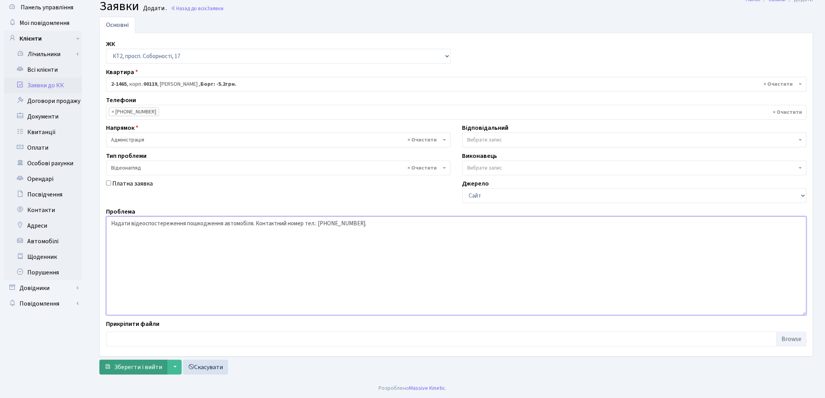
type textarea "Надати відеоспостереження пошкодження автомобіля. Контактний номер тел.: 067935…"
click at [133, 367] on span "Зберегти і вийти" at bounding box center [138, 367] width 48 height 9
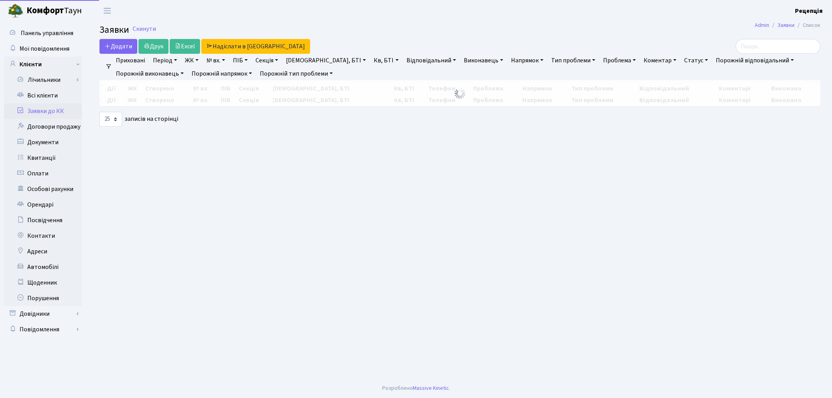
select select "25"
